Goal: Task Accomplishment & Management: Use online tool/utility

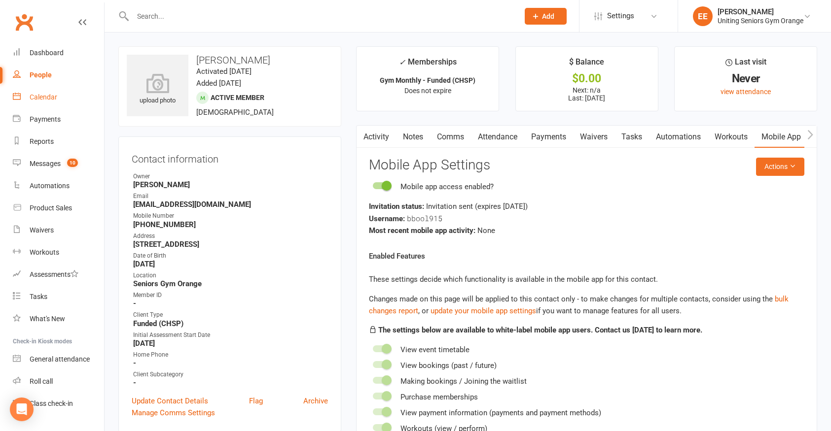
click at [54, 91] on link "Calendar" at bounding box center [58, 97] width 91 height 22
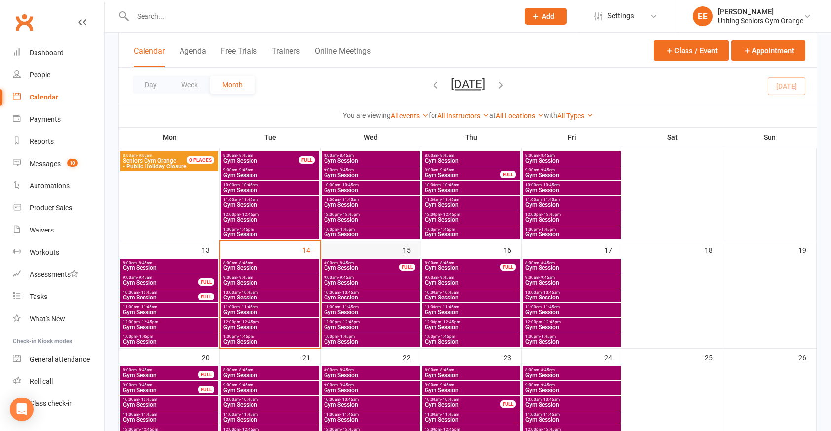
scroll to position [197, 0]
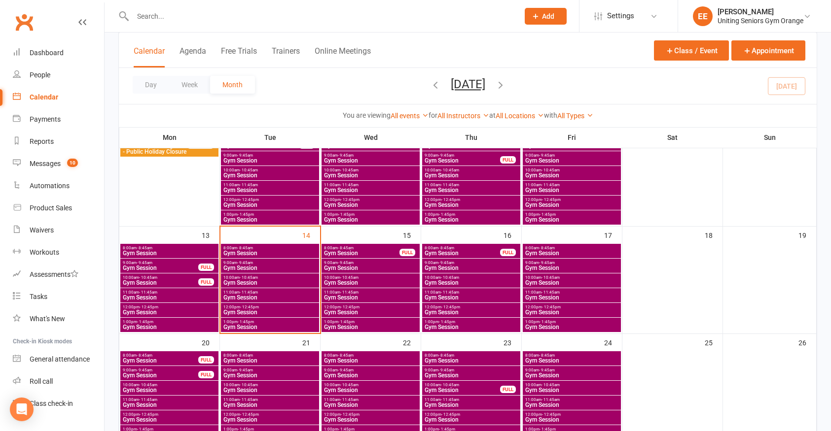
click at [140, 20] on input "text" at bounding box center [321, 16] width 382 height 14
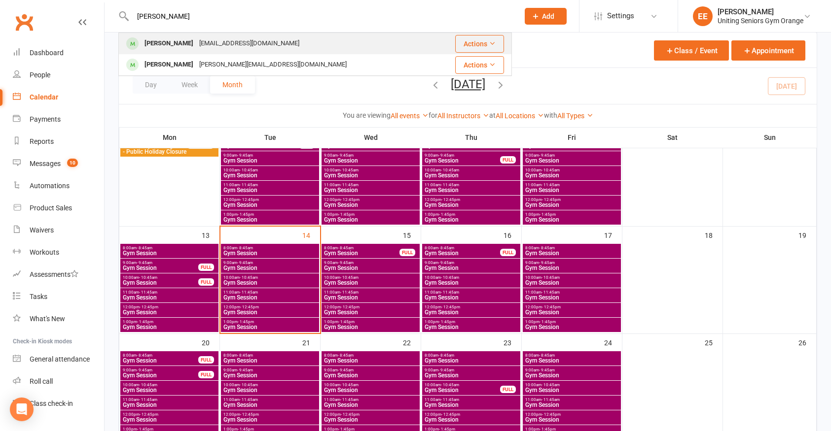
type input "[PERSON_NAME]"
click at [196, 40] on div "[EMAIL_ADDRESS][DOMAIN_NAME]" at bounding box center [249, 43] width 106 height 14
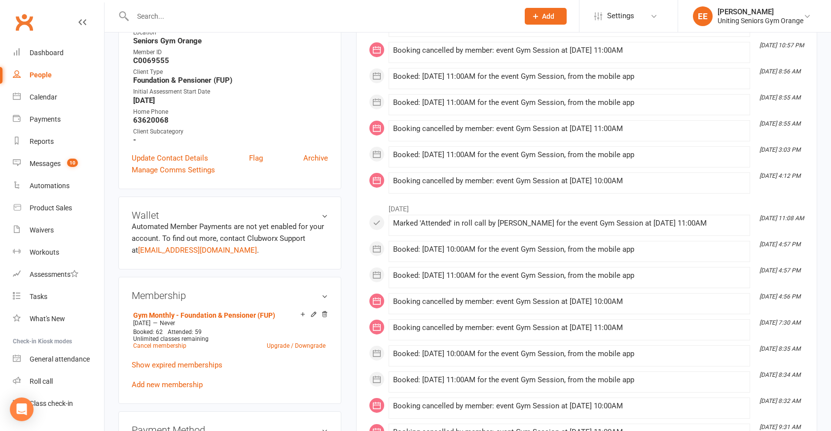
scroll to position [246, 0]
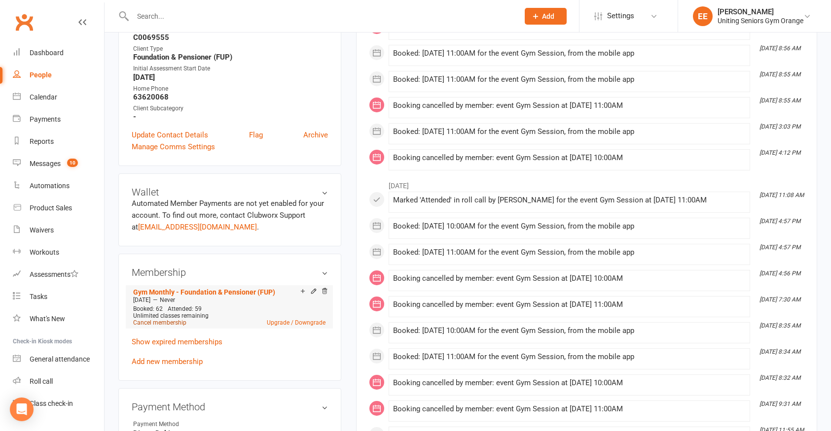
click at [153, 320] on link "Cancel membership" at bounding box center [159, 322] width 53 height 7
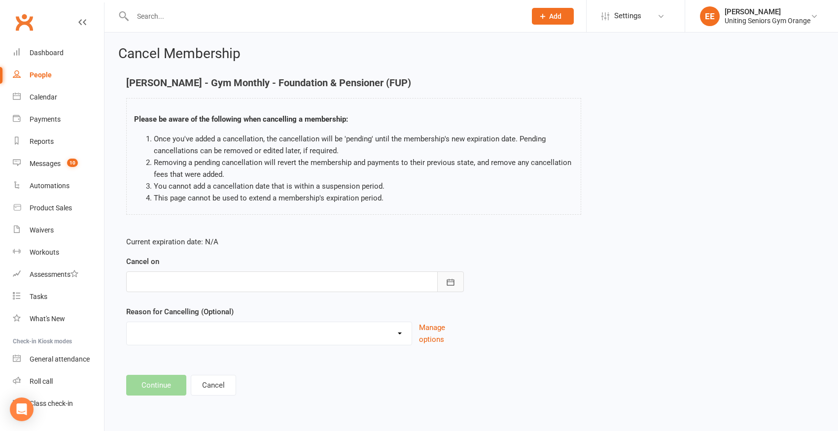
click at [462, 280] on button "button" at bounding box center [450, 282] width 27 height 21
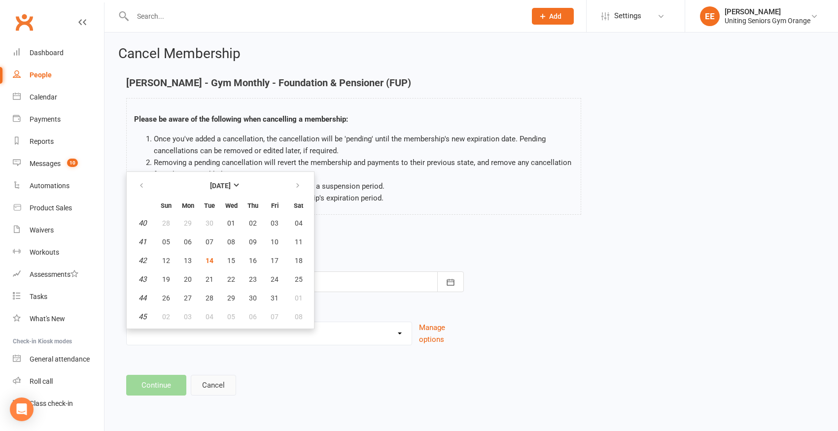
click at [210, 381] on button "Cancel" at bounding box center [213, 385] width 45 height 21
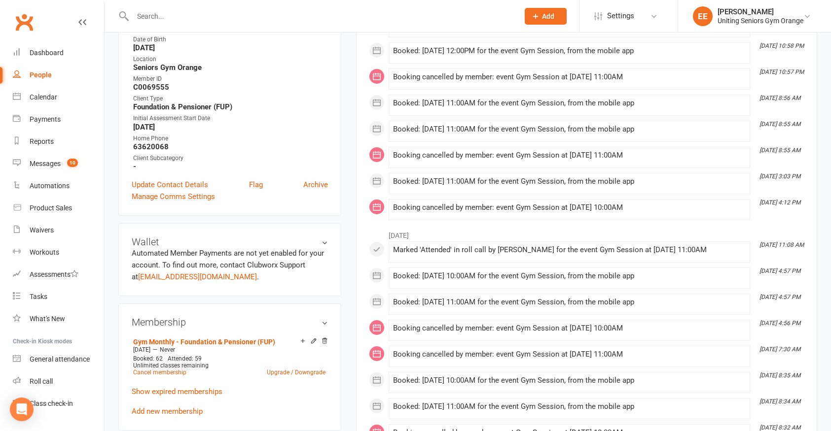
scroll to position [197, 0]
click at [159, 370] on link "Cancel membership" at bounding box center [159, 372] width 53 height 7
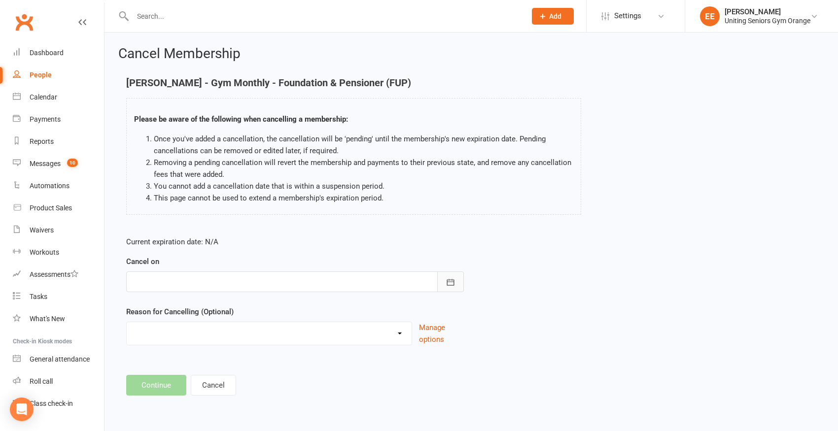
click at [456, 276] on button "button" at bounding box center [450, 282] width 27 height 21
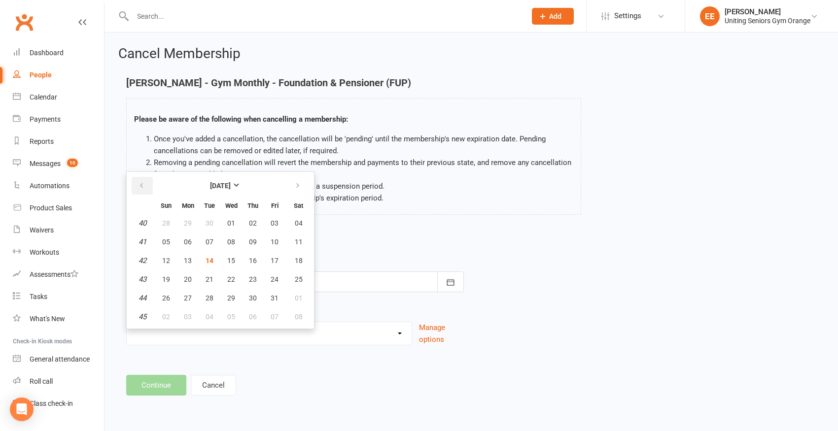
click at [143, 184] on icon "button" at bounding box center [141, 186] width 7 height 8
click at [211, 294] on span "30" at bounding box center [210, 298] width 8 height 8
type input "[DATE]"
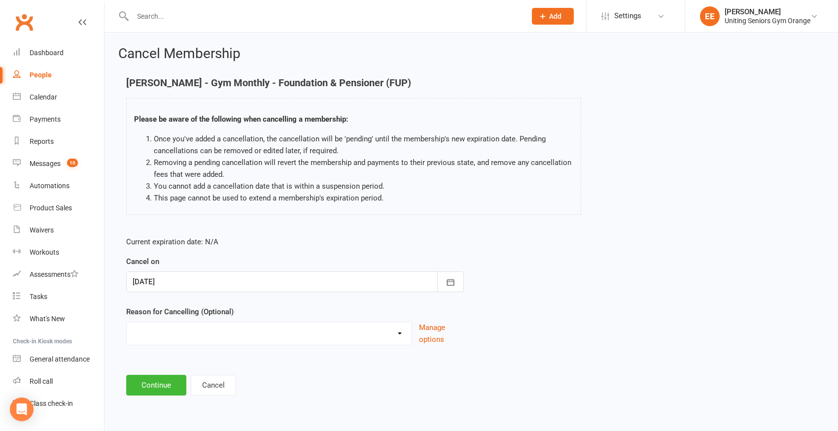
click at [266, 323] on select "EXIT Finished 10VP Finished HASP Health Reasons Holiday Injury Move to 10vp Sur…" at bounding box center [269, 332] width 285 height 20
select select "5"
click at [127, 322] on select "EXIT Finished 10VP Finished HASP Health Reasons Holiday Injury Move to 10vp Sur…" at bounding box center [269, 332] width 285 height 20
click at [154, 386] on button "Continue" at bounding box center [156, 385] width 60 height 21
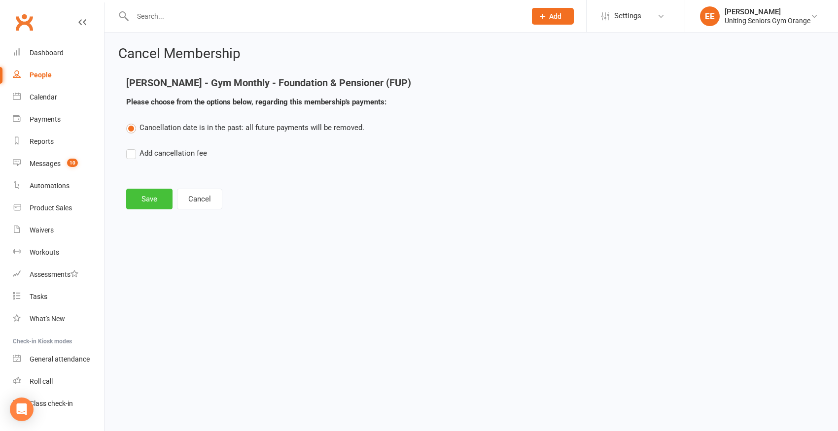
click at [156, 198] on button "Save" at bounding box center [149, 199] width 46 height 21
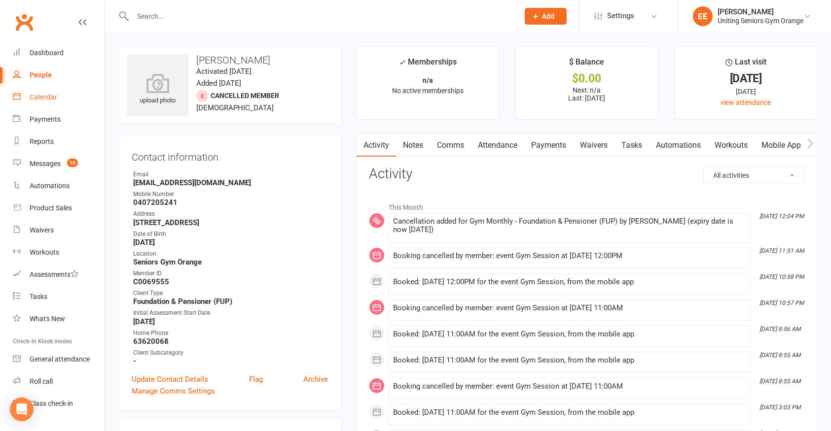
click at [25, 101] on link "Calendar" at bounding box center [58, 97] width 91 height 22
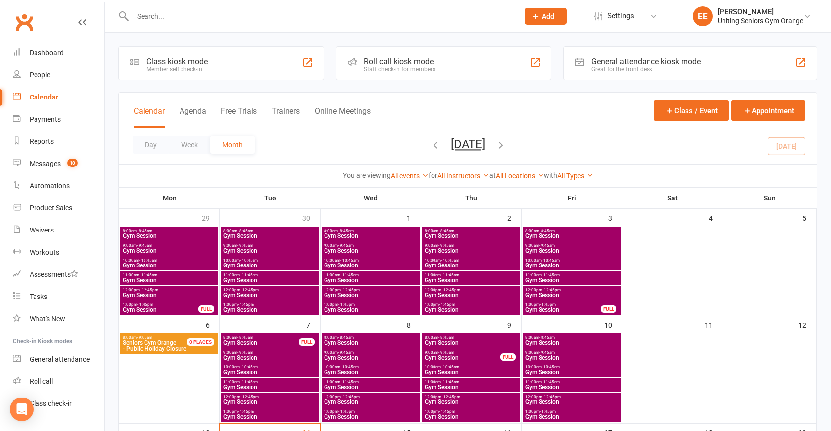
click at [196, 20] on input "text" at bounding box center [321, 16] width 382 height 14
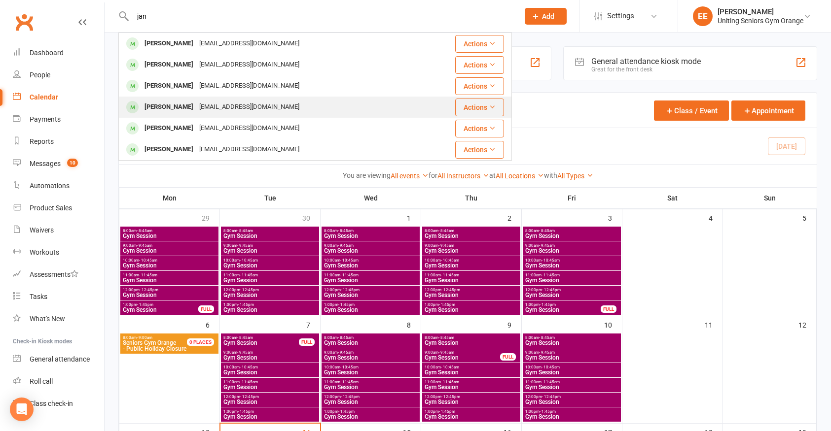
type input "jan"
click at [187, 100] on div "[PERSON_NAME] [PERSON_NAME][EMAIL_ADDRESS][DOMAIN_NAME]" at bounding box center [269, 107] width 300 height 20
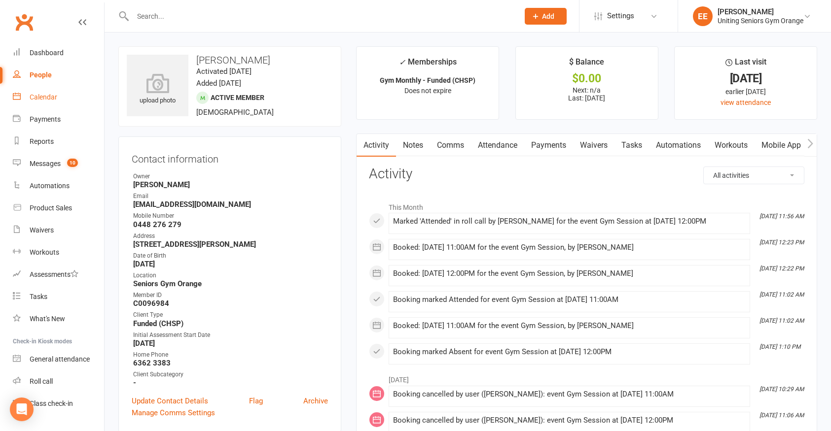
click at [52, 96] on div "Calendar" at bounding box center [44, 97] width 28 height 8
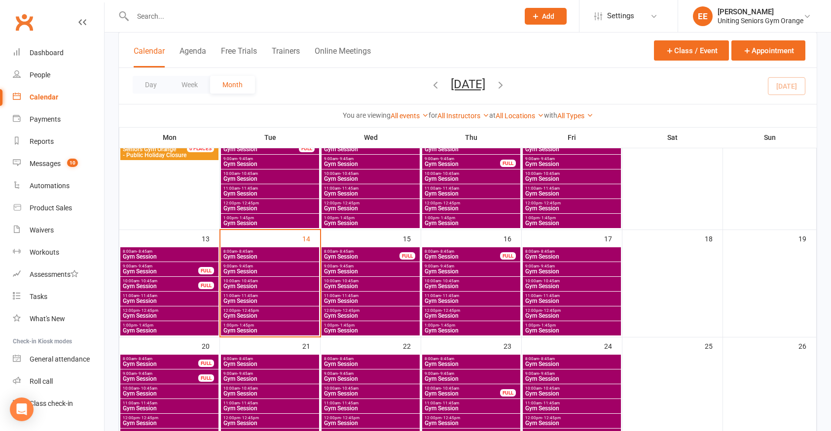
scroll to position [197, 0]
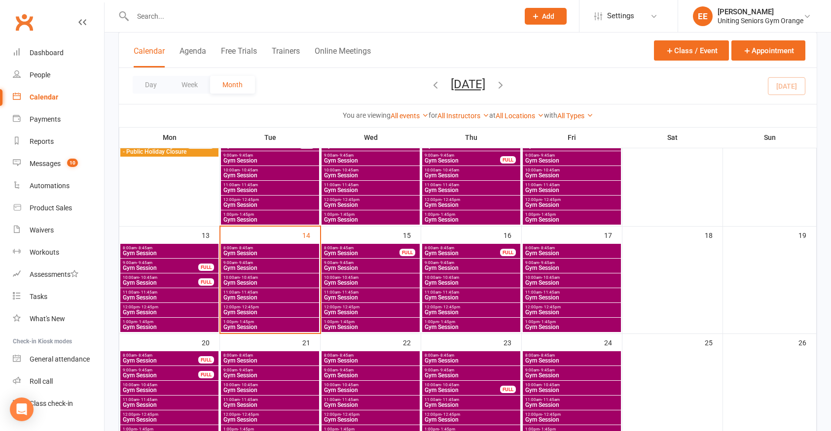
click at [450, 292] on span "- 11:45am" at bounding box center [450, 292] width 18 height 4
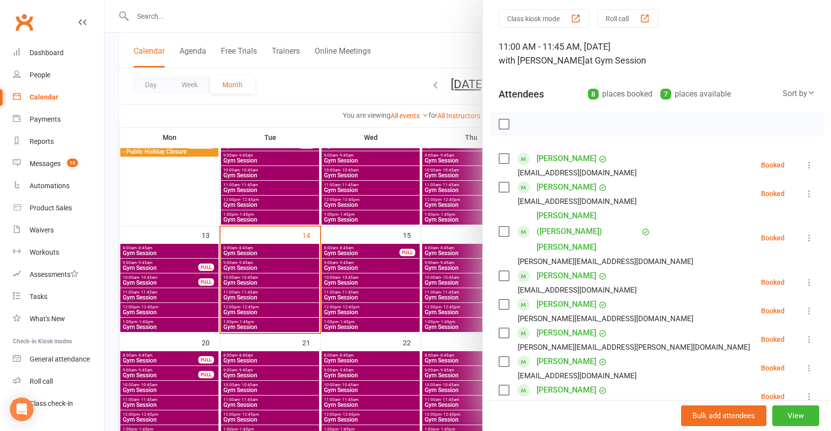
scroll to position [49, 0]
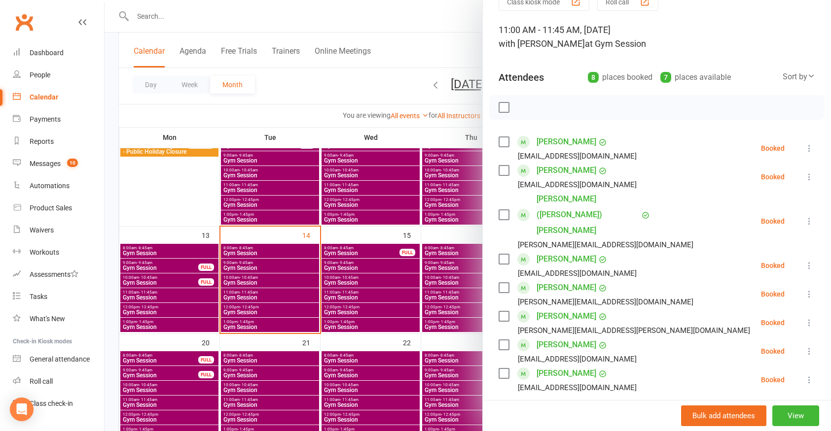
click at [162, 234] on div at bounding box center [468, 215] width 726 height 431
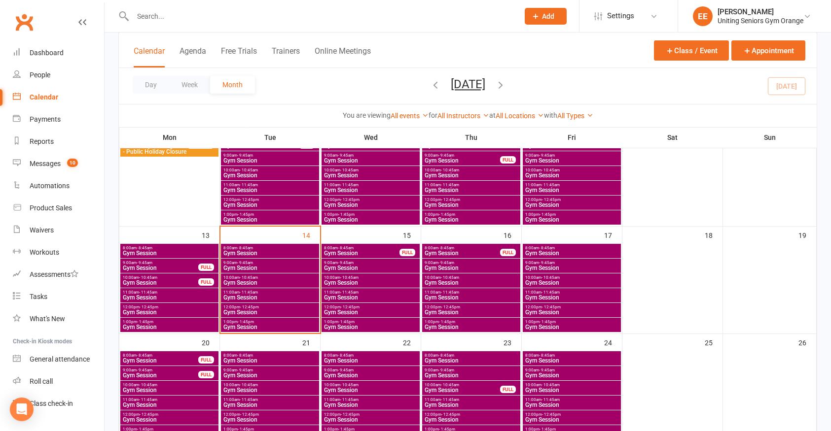
click at [255, 401] on span "- 11:45am" at bounding box center [249, 400] width 18 height 4
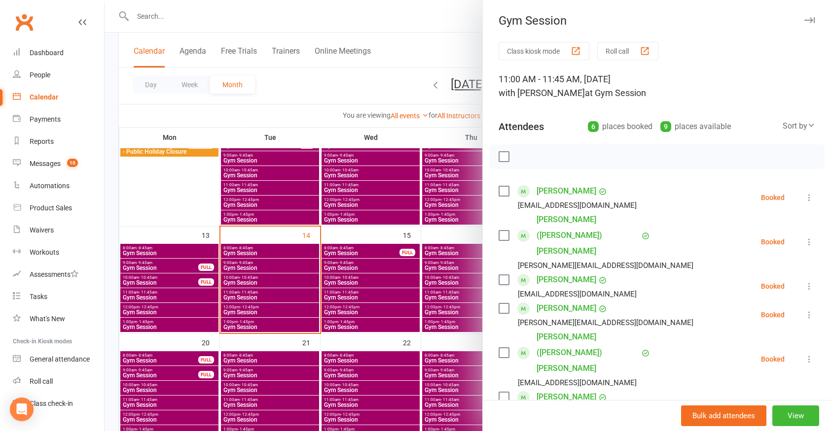
type input "[PERSON_NAME]"
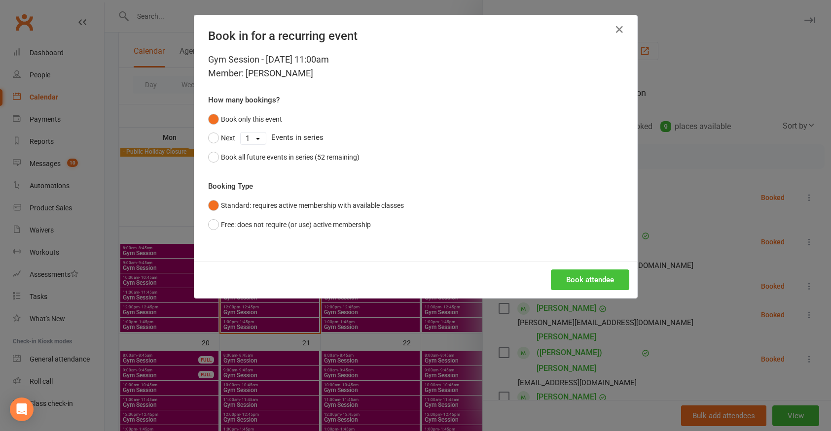
click at [593, 281] on button "Book attendee" at bounding box center [590, 280] width 78 height 21
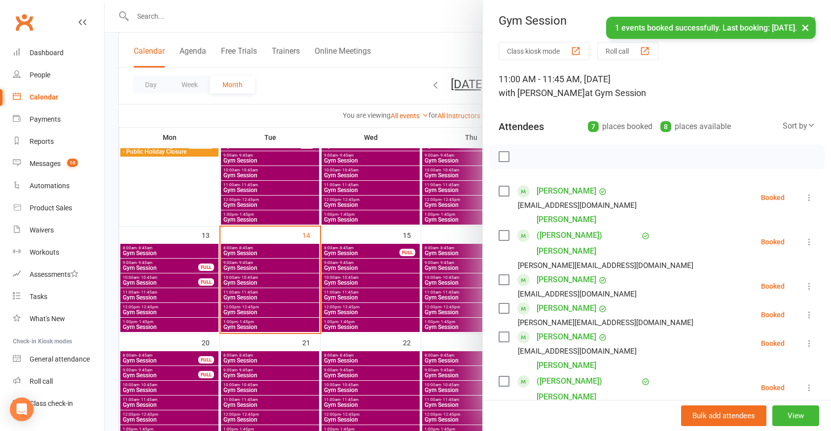
click at [116, 375] on div at bounding box center [468, 215] width 726 height 431
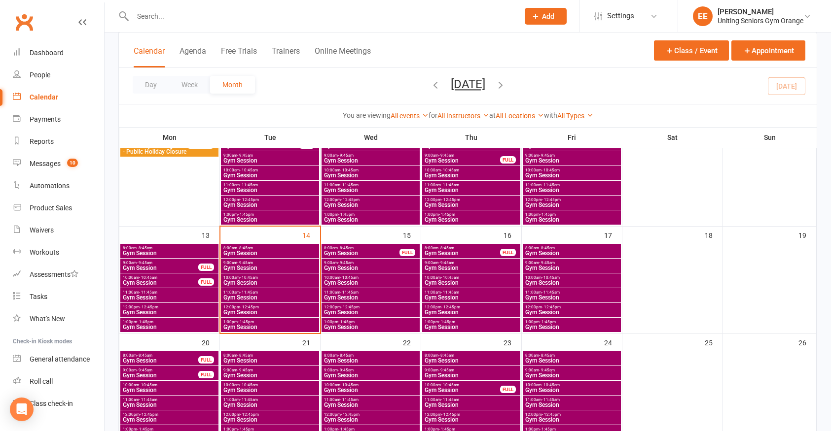
click at [461, 404] on span "Gym Session" at bounding box center [471, 405] width 94 height 6
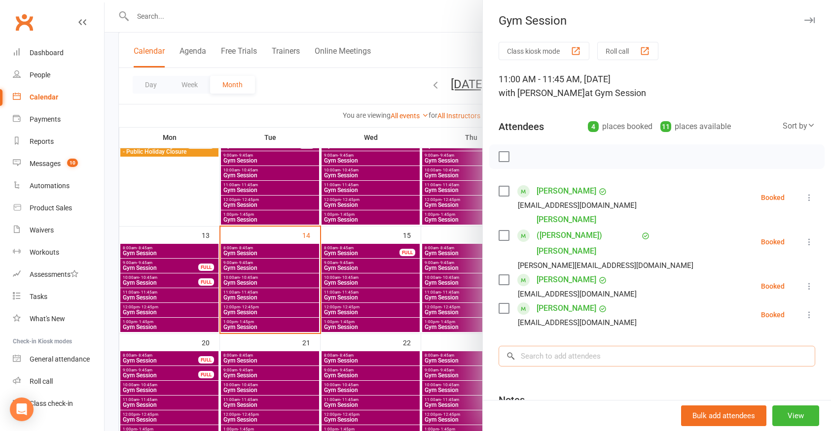
click at [579, 346] on input "search" at bounding box center [656, 356] width 316 height 21
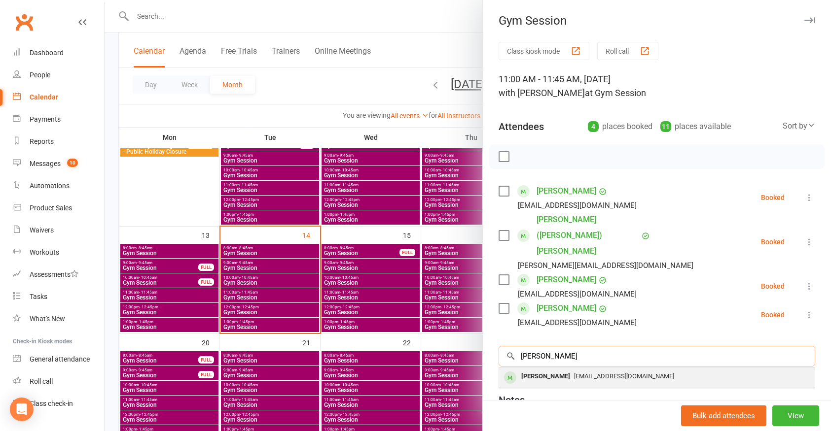
type input "[PERSON_NAME]"
click at [554, 370] on div "[PERSON_NAME]" at bounding box center [545, 377] width 57 height 14
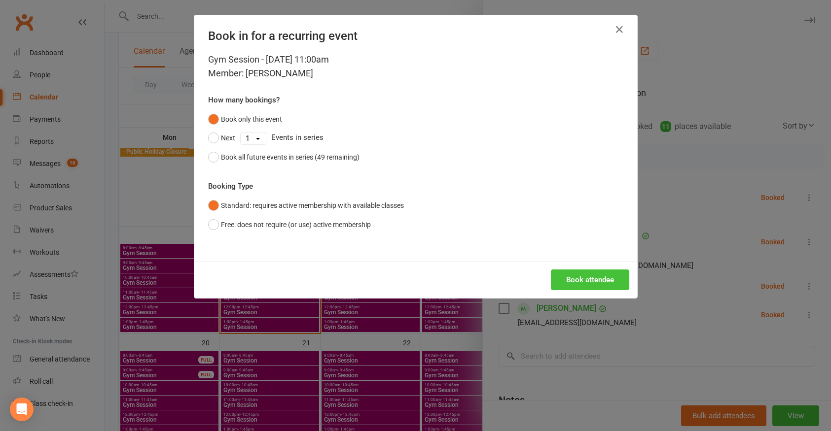
click at [578, 274] on button "Book attendee" at bounding box center [590, 280] width 78 height 21
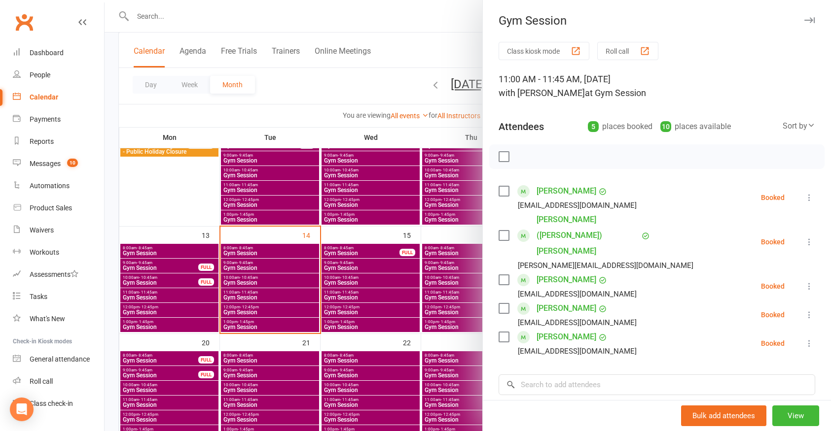
click at [113, 381] on div at bounding box center [468, 215] width 726 height 431
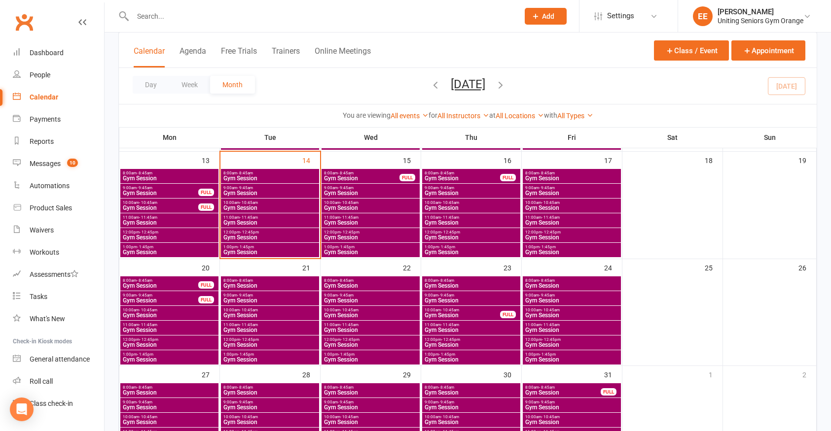
scroll to position [296, 0]
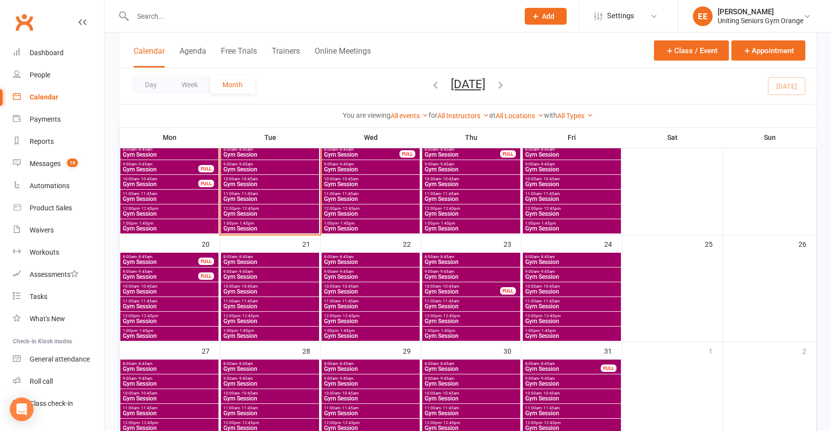
click at [372, 409] on span "11:00am - 11:45am" at bounding box center [370, 408] width 94 height 4
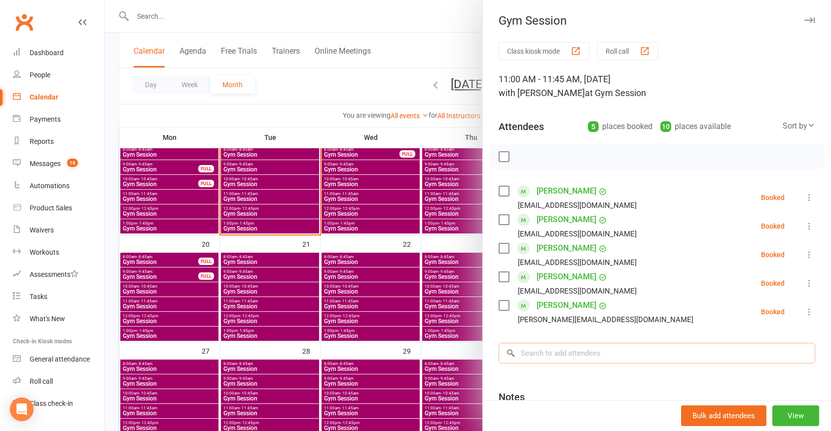
click at [567, 360] on input "search" at bounding box center [656, 353] width 316 height 21
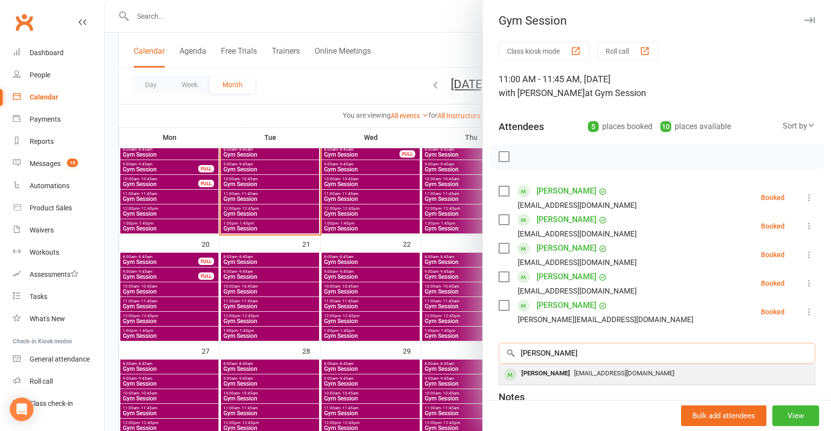
type input "[PERSON_NAME]"
click at [574, 375] on span "[EMAIL_ADDRESS][DOMAIN_NAME]" at bounding box center [624, 373] width 100 height 7
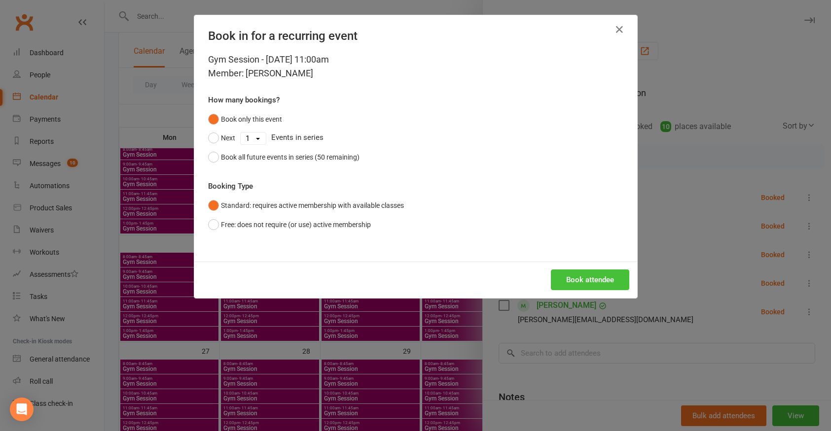
click at [584, 277] on button "Book attendee" at bounding box center [590, 280] width 78 height 21
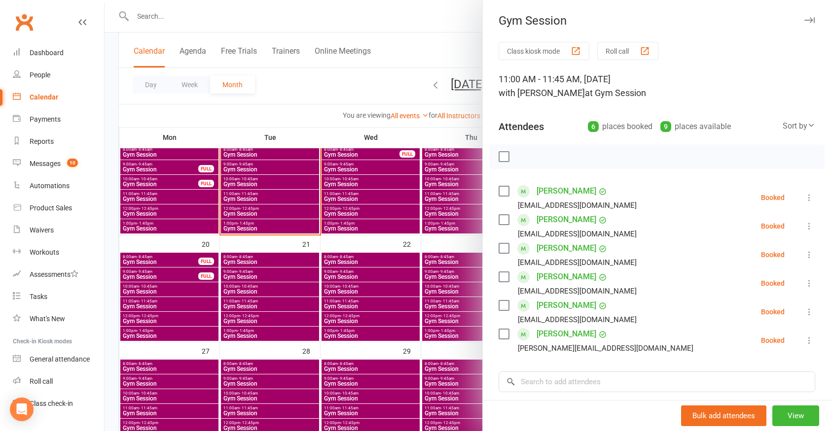
click at [108, 356] on div at bounding box center [468, 215] width 726 height 431
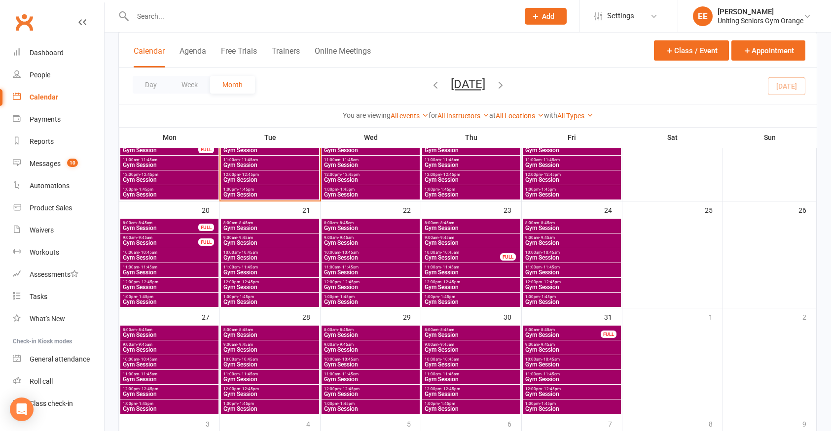
scroll to position [345, 0]
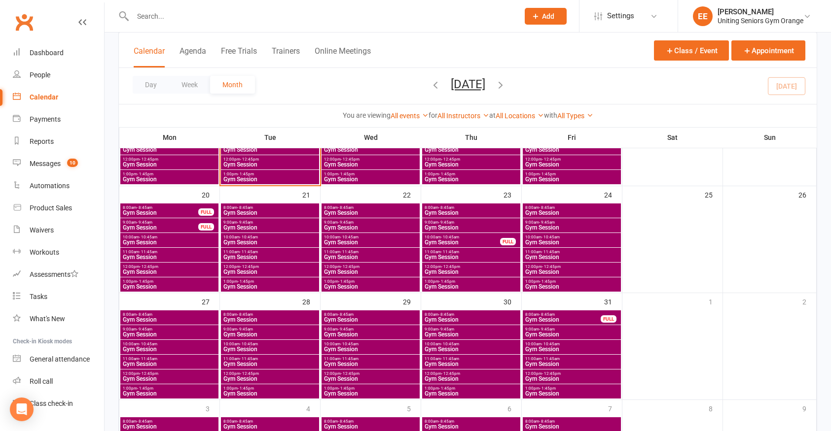
click at [444, 361] on span "Gym Session" at bounding box center [471, 364] width 94 height 6
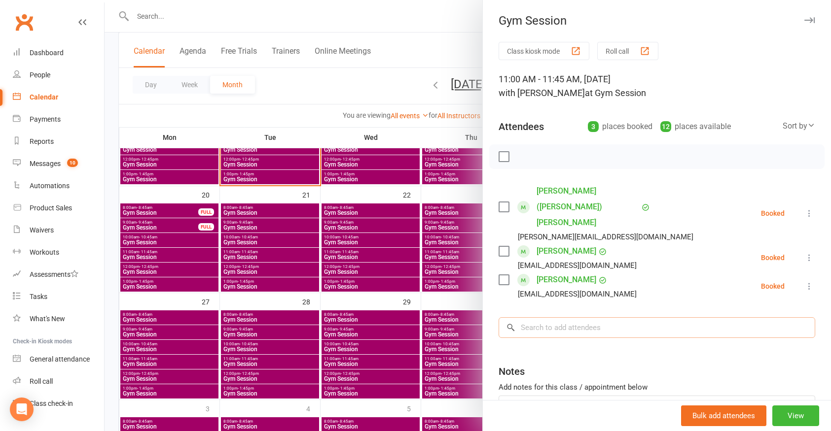
click at [554, 317] on input "search" at bounding box center [656, 327] width 316 height 21
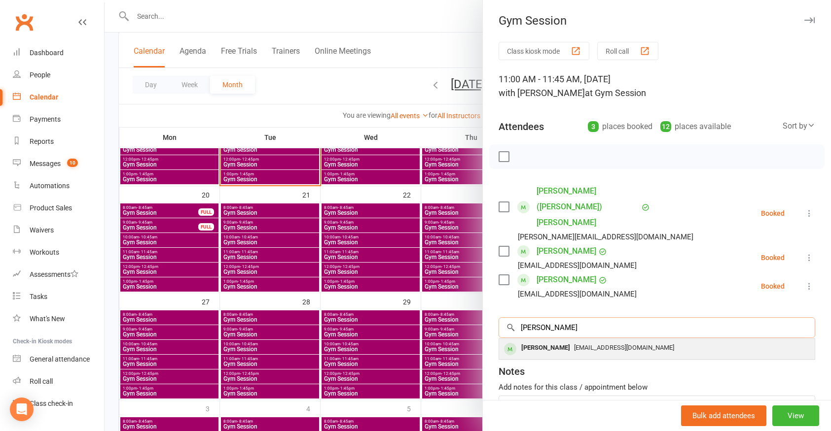
type input "[PERSON_NAME]"
click at [574, 344] on span "[EMAIL_ADDRESS][DOMAIN_NAME]" at bounding box center [624, 347] width 100 height 7
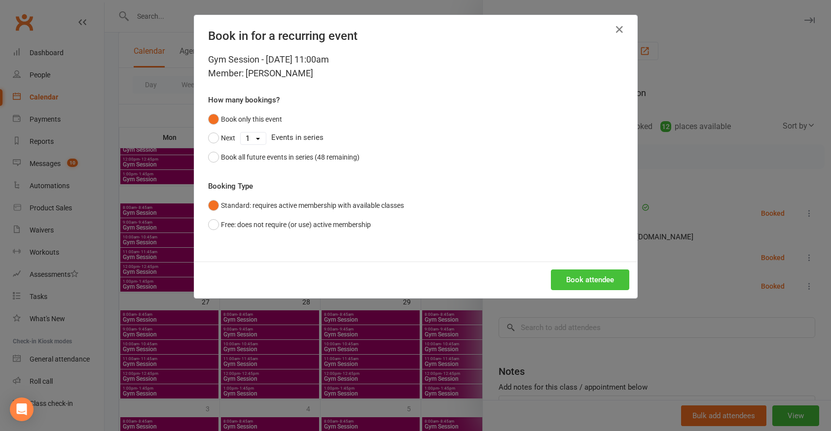
click at [565, 274] on button "Book attendee" at bounding box center [590, 280] width 78 height 21
